Goal: Navigation & Orientation: Go to known website

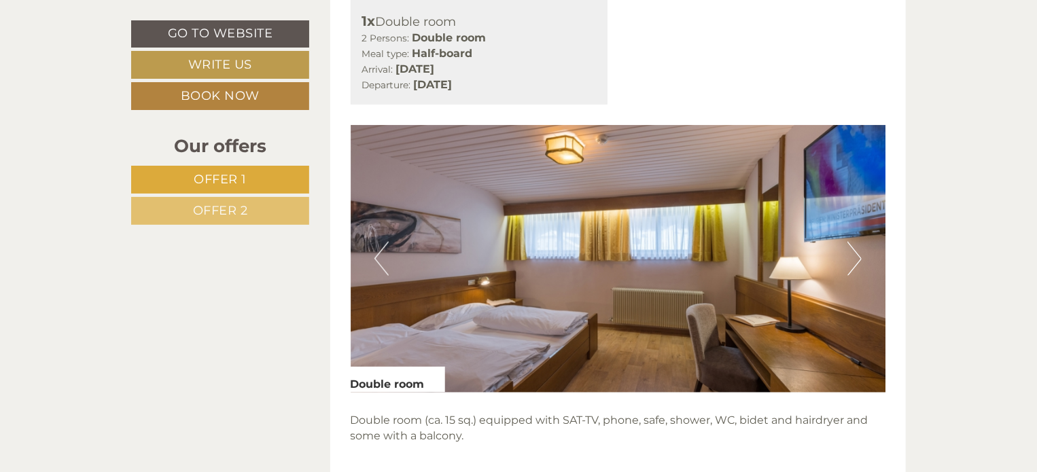
scroll to position [800, 0]
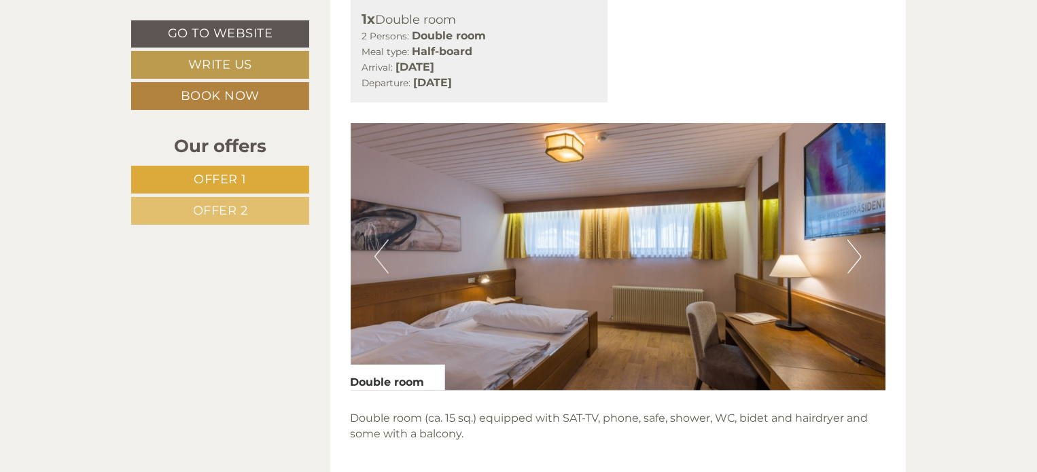
click at [853, 251] on button "Next" at bounding box center [854, 257] width 14 height 34
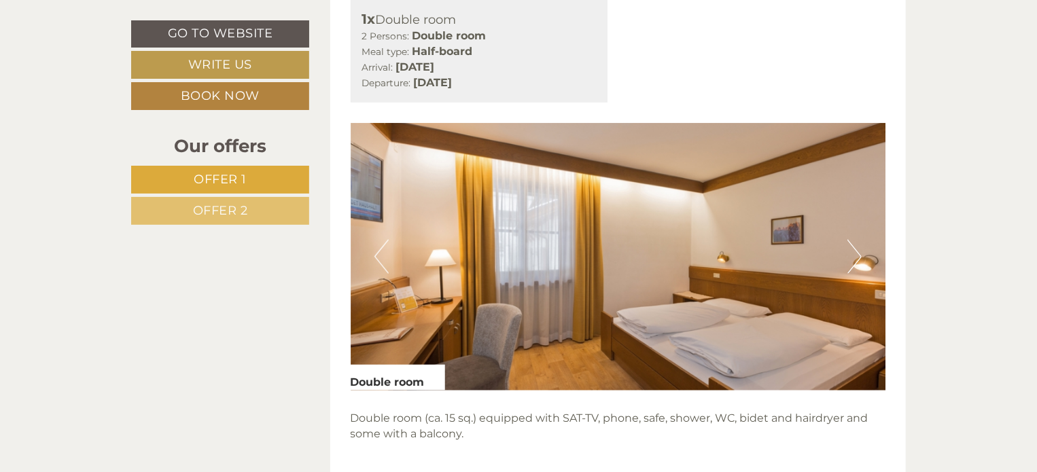
click at [850, 252] on button "Next" at bounding box center [854, 257] width 14 height 34
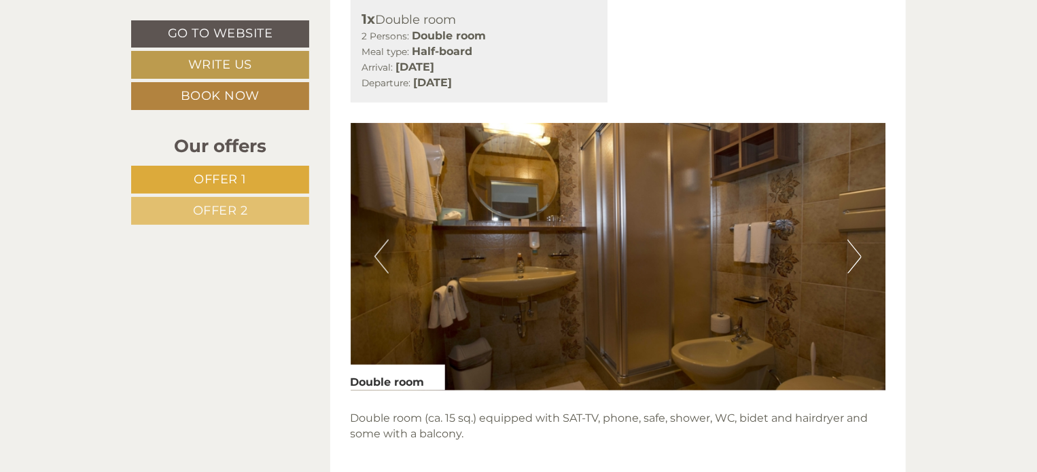
click at [856, 255] on button "Next" at bounding box center [854, 257] width 14 height 34
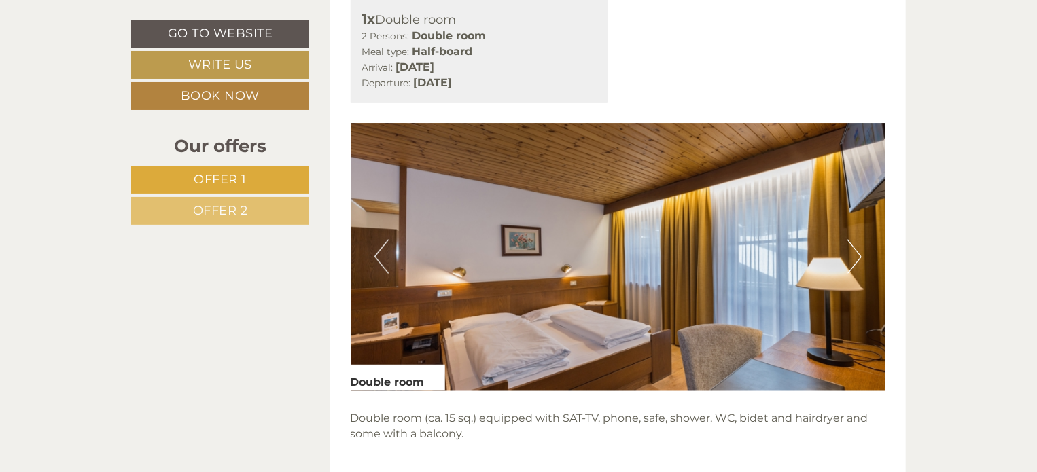
click at [856, 255] on button "Next" at bounding box center [854, 257] width 14 height 34
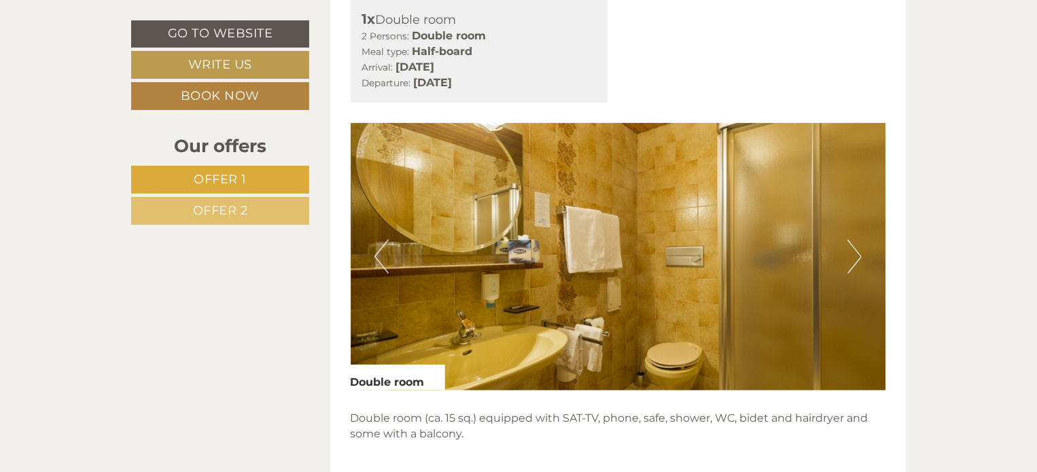
click at [856, 255] on button "Next" at bounding box center [854, 257] width 14 height 34
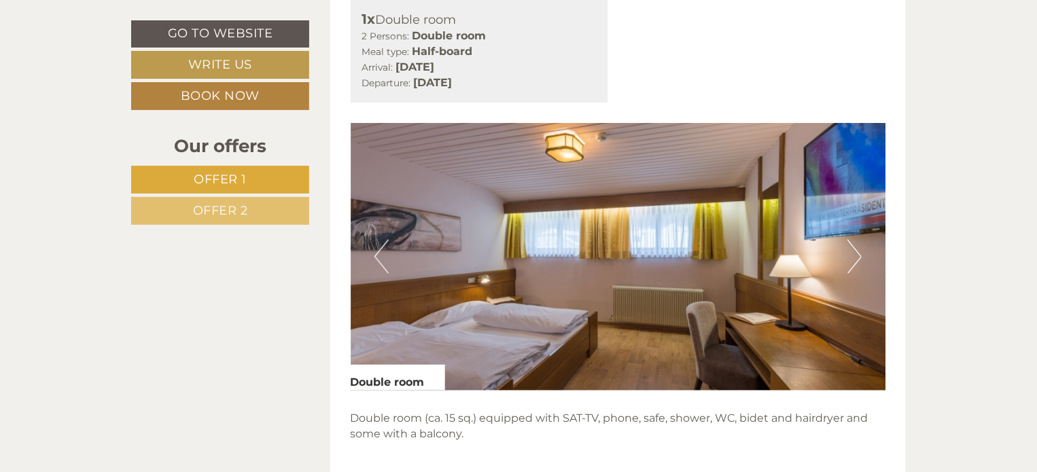
click at [856, 255] on button "Next" at bounding box center [854, 257] width 14 height 34
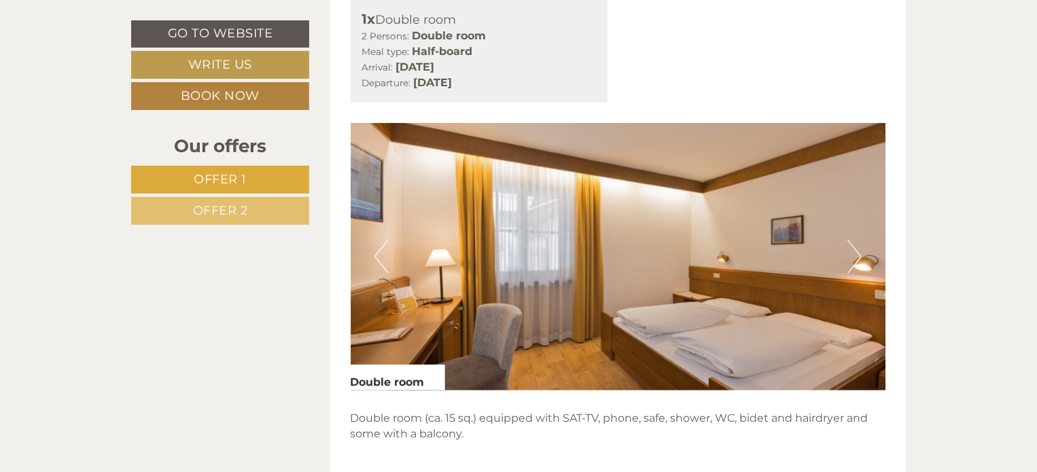
click at [856, 255] on button "Next" at bounding box center [854, 257] width 14 height 34
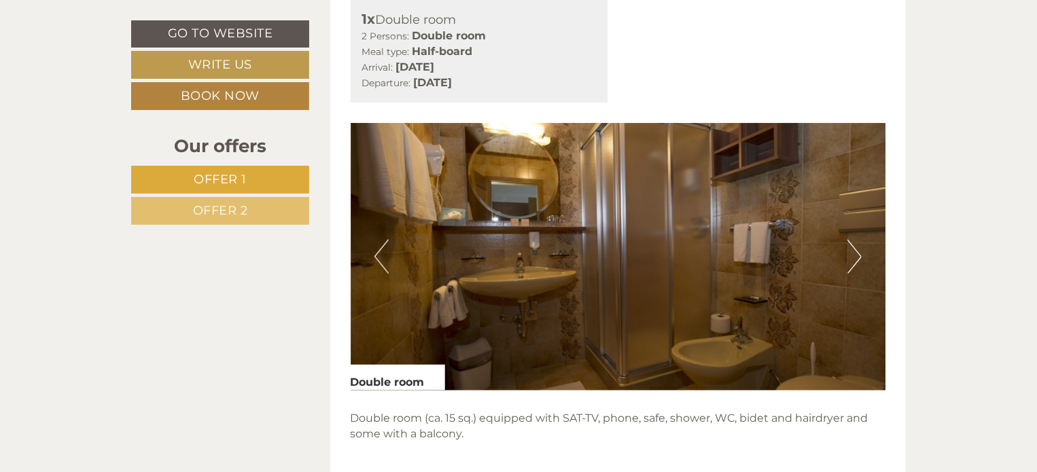
click at [856, 255] on button "Next" at bounding box center [854, 257] width 14 height 34
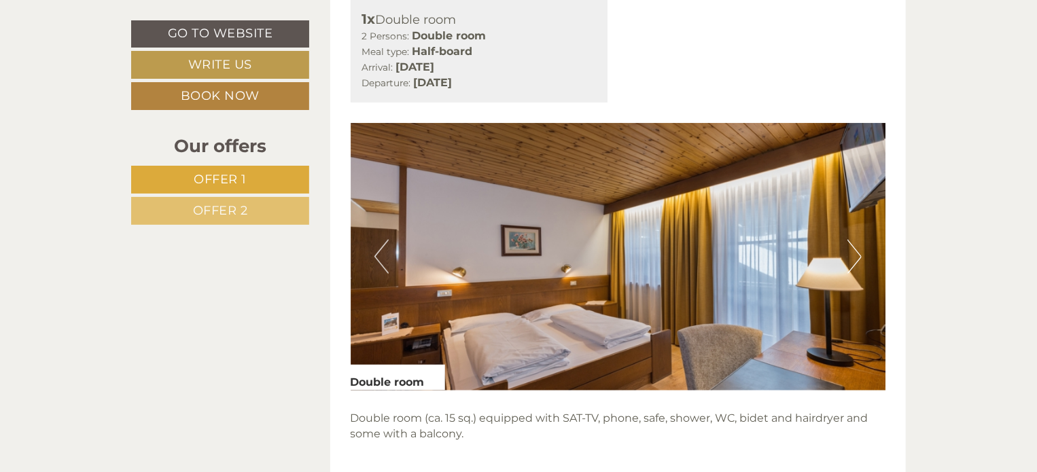
click at [856, 255] on button "Next" at bounding box center [854, 257] width 14 height 34
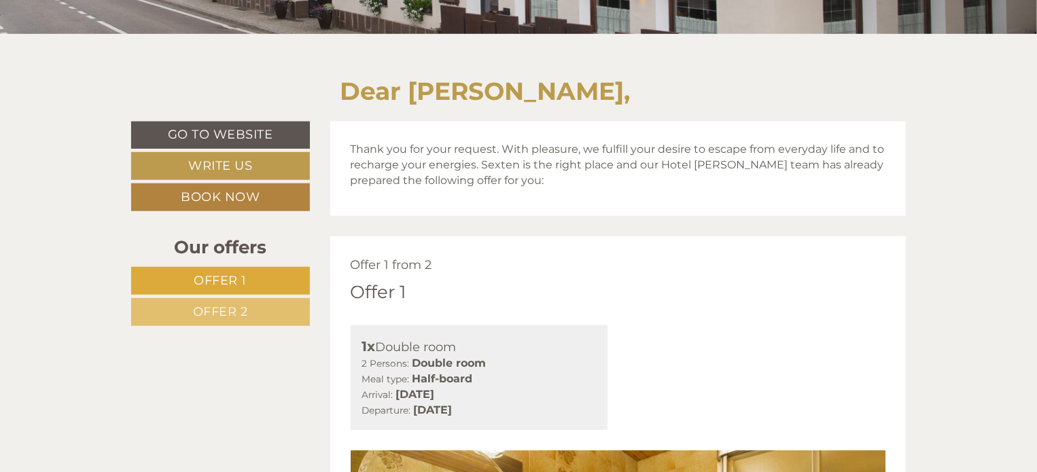
scroll to position [475, 0]
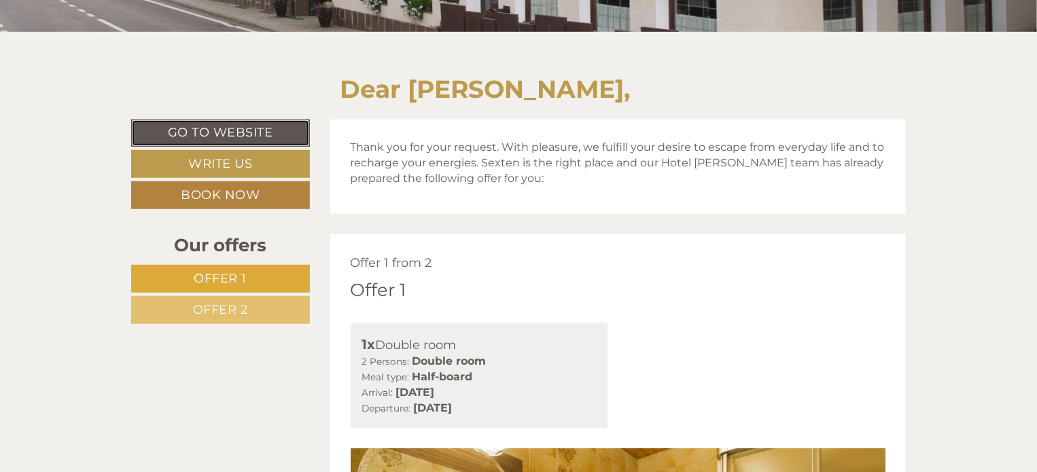
click at [202, 127] on link "Go to website" at bounding box center [220, 133] width 179 height 27
